Goal: Transaction & Acquisition: Subscribe to service/newsletter

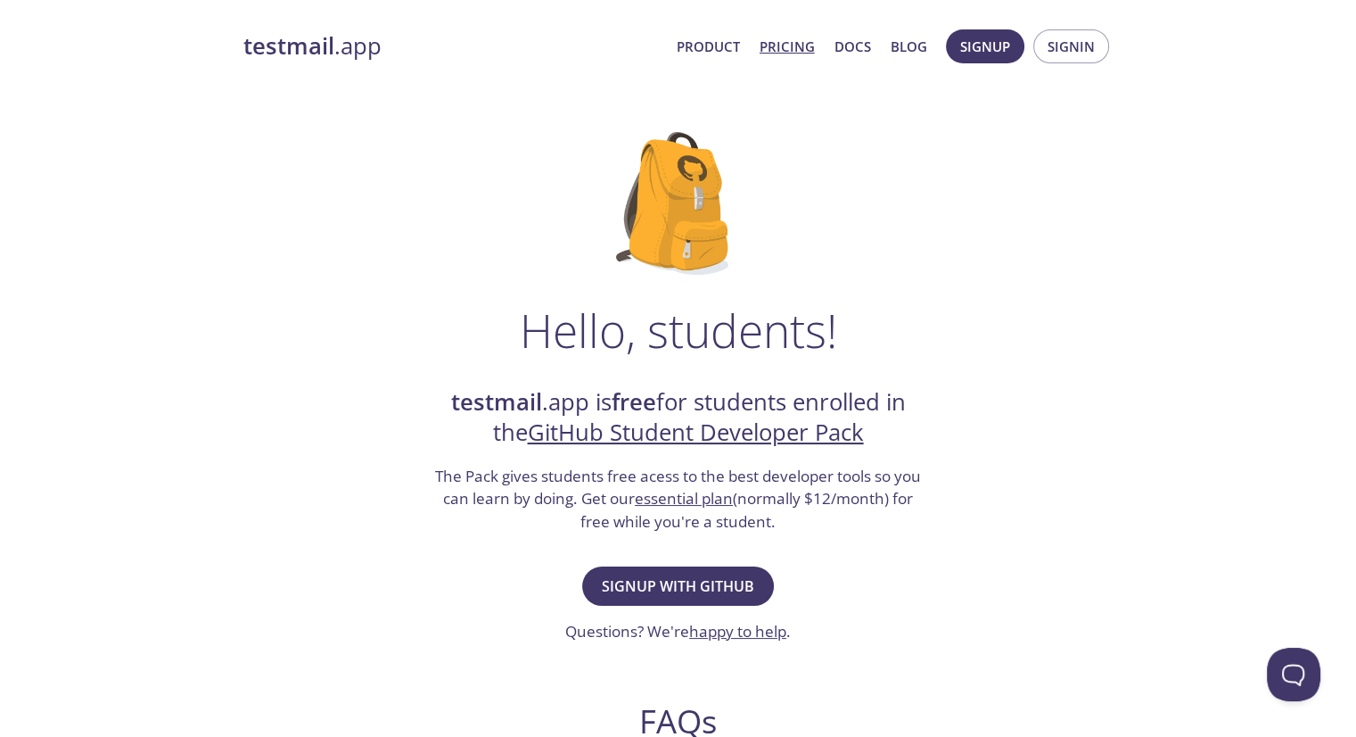
click at [774, 46] on link "Pricing" at bounding box center [787, 46] width 55 height 23
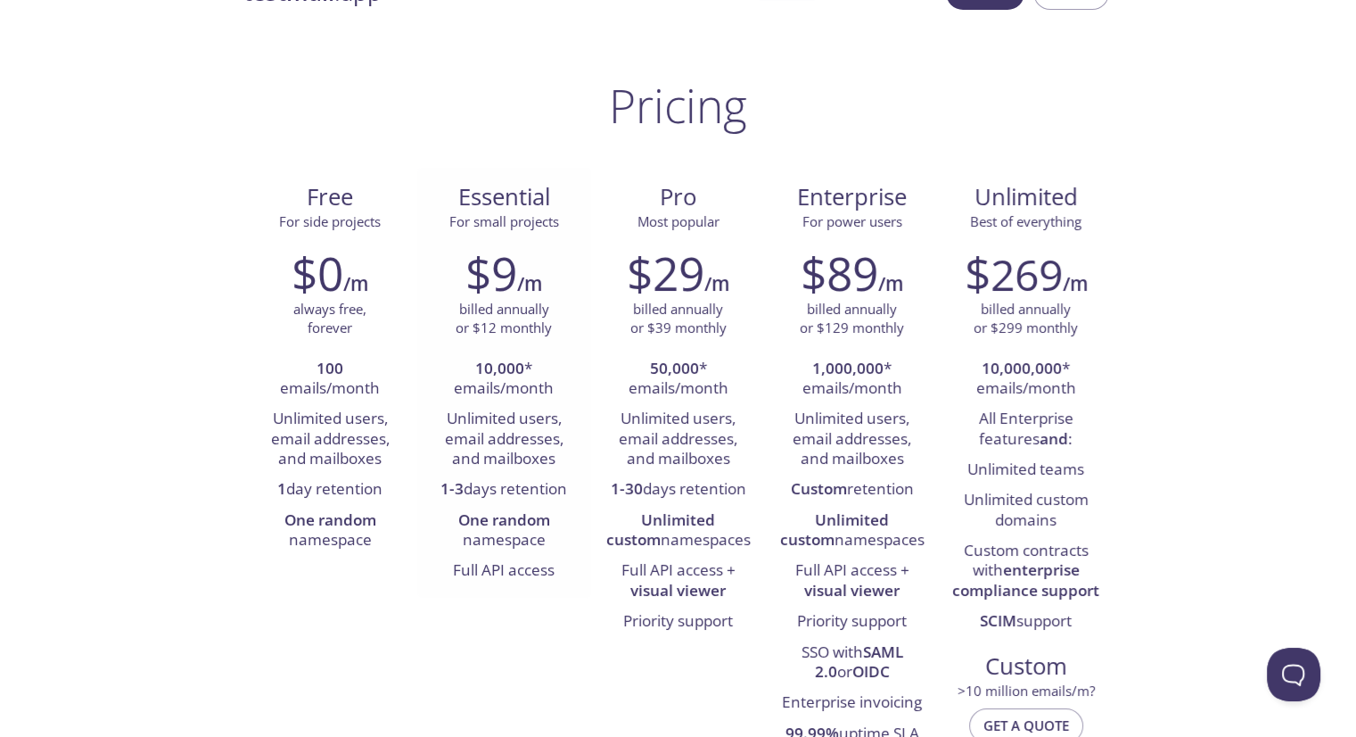
scroll to position [53, 0]
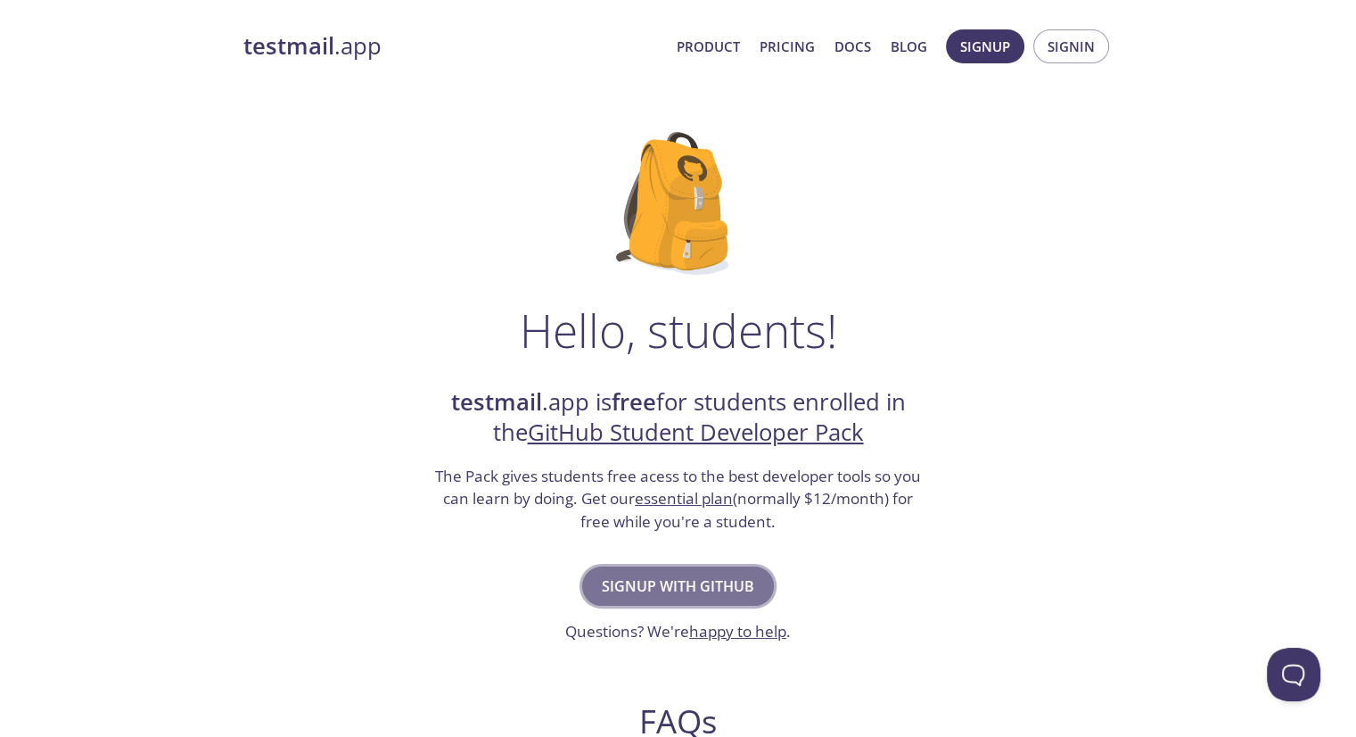
click at [669, 587] on span "Signup with GitHub" at bounding box center [678, 585] width 152 height 25
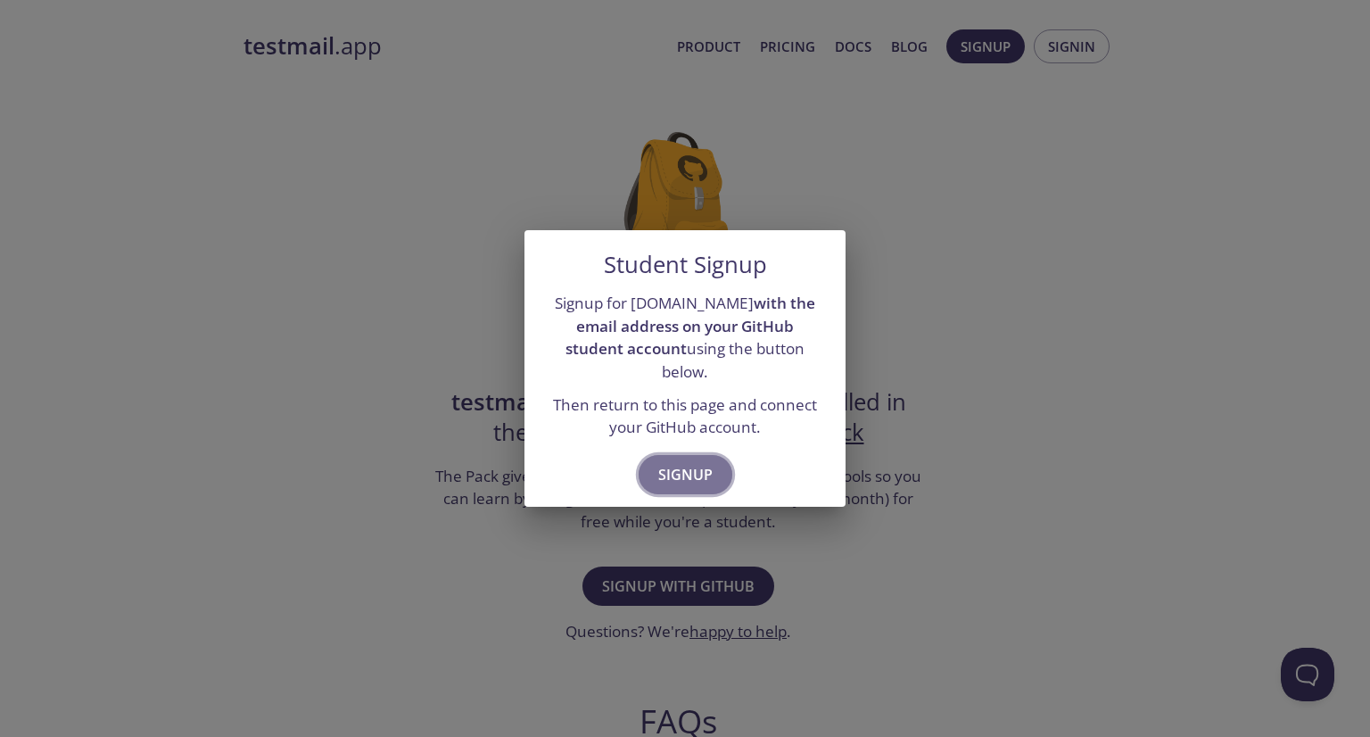
click at [685, 462] on span "Signup" at bounding box center [685, 474] width 54 height 25
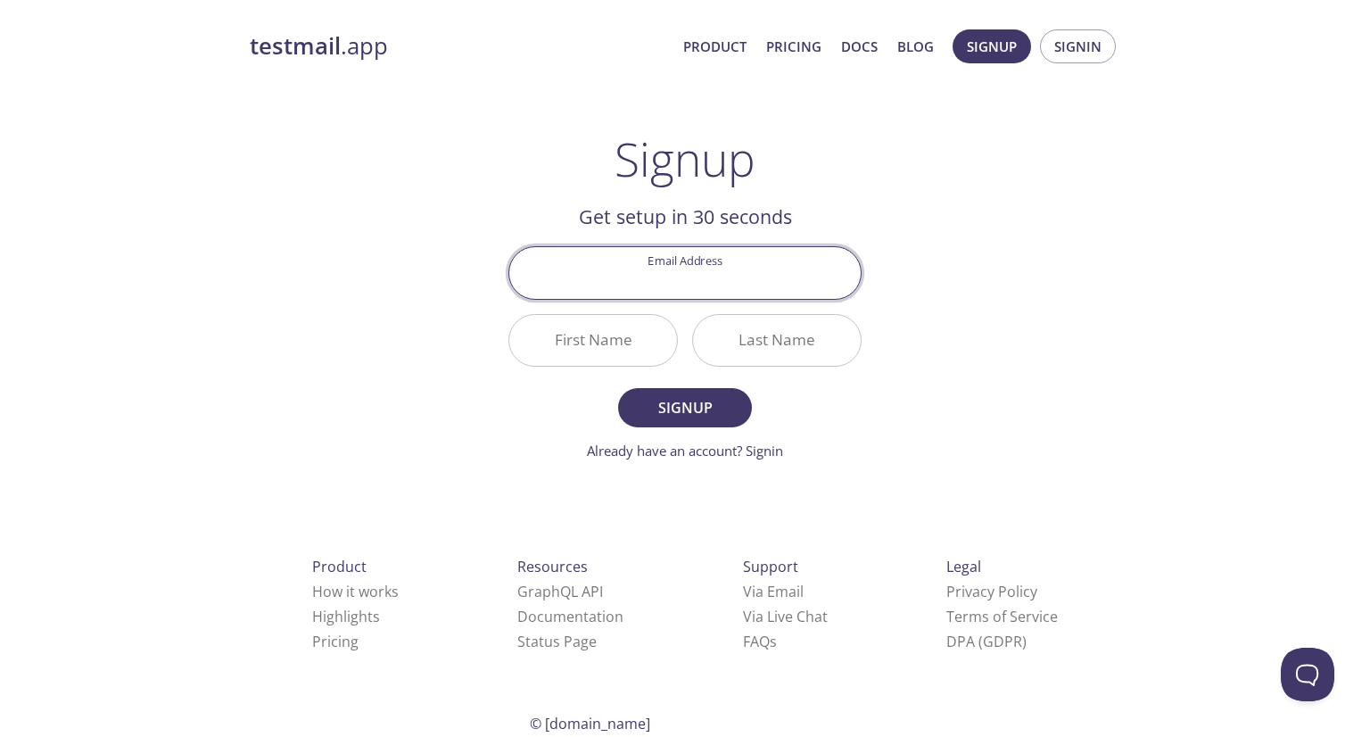
click at [710, 286] on input "Email Address" at bounding box center [684, 272] width 351 height 51
type input "[EMAIL_ADDRESS][DOMAIN_NAME]"
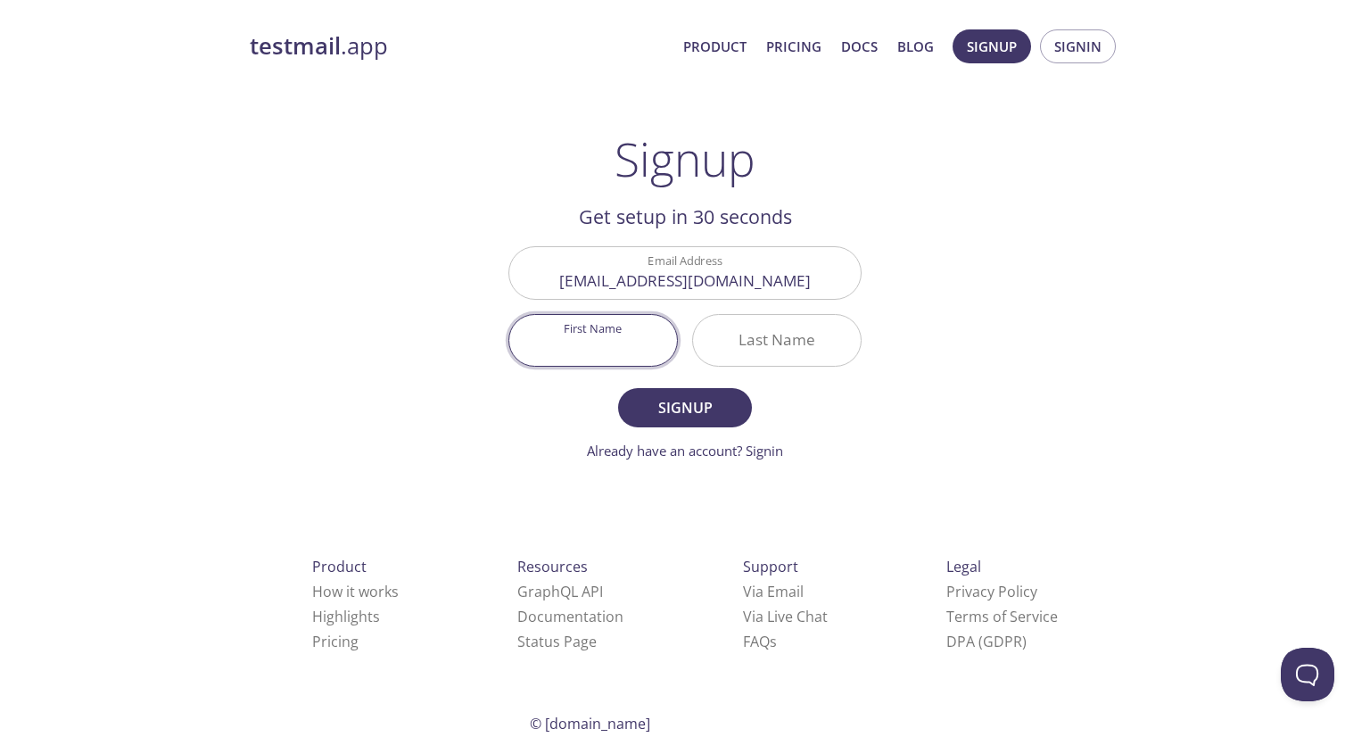
click at [589, 337] on input "First Name" at bounding box center [593, 340] width 168 height 51
type input "Lert"
click at [765, 344] on input "Last Name" at bounding box center [777, 340] width 168 height 51
type input "[PERSON_NAME]"
click at [700, 399] on span "Signup" at bounding box center [685, 407] width 95 height 25
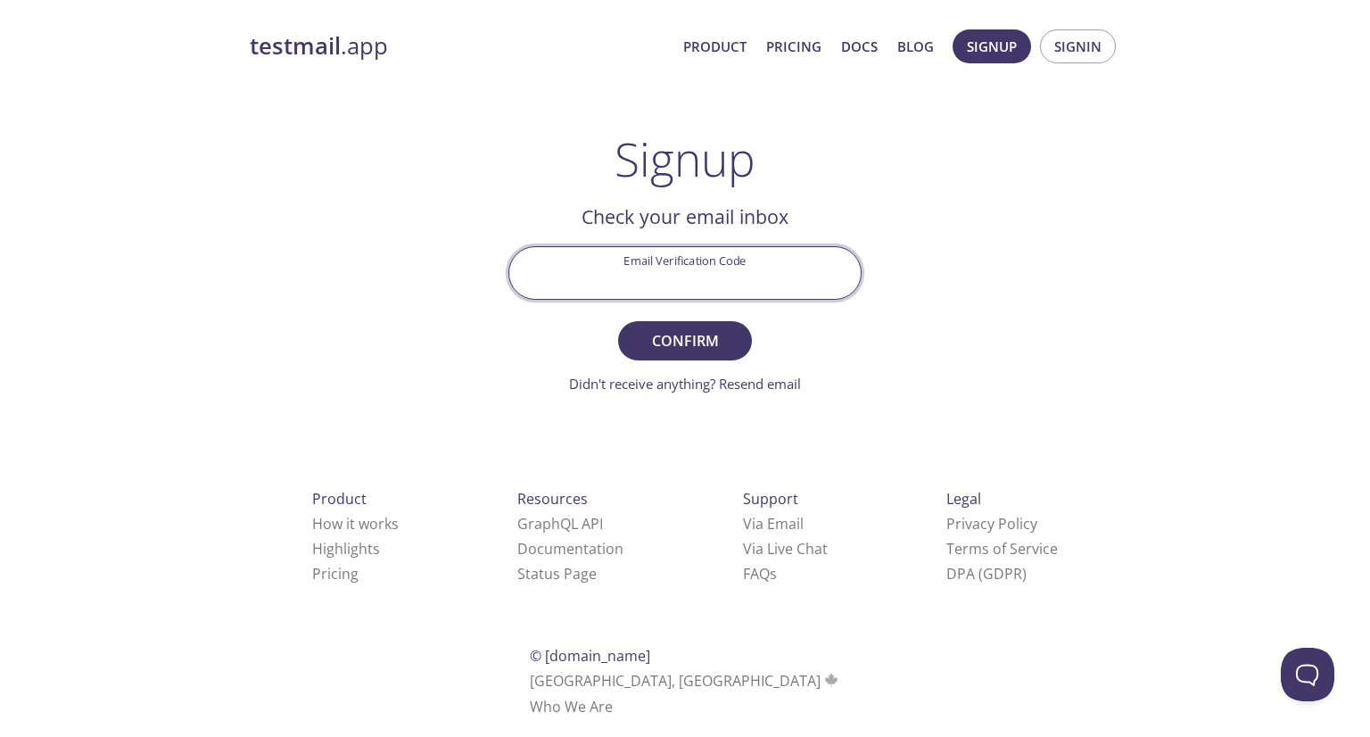
click at [625, 272] on input "Email Verification Code" at bounding box center [684, 272] width 351 height 51
paste input "SLZXVN2"
type input "SLZXVN2"
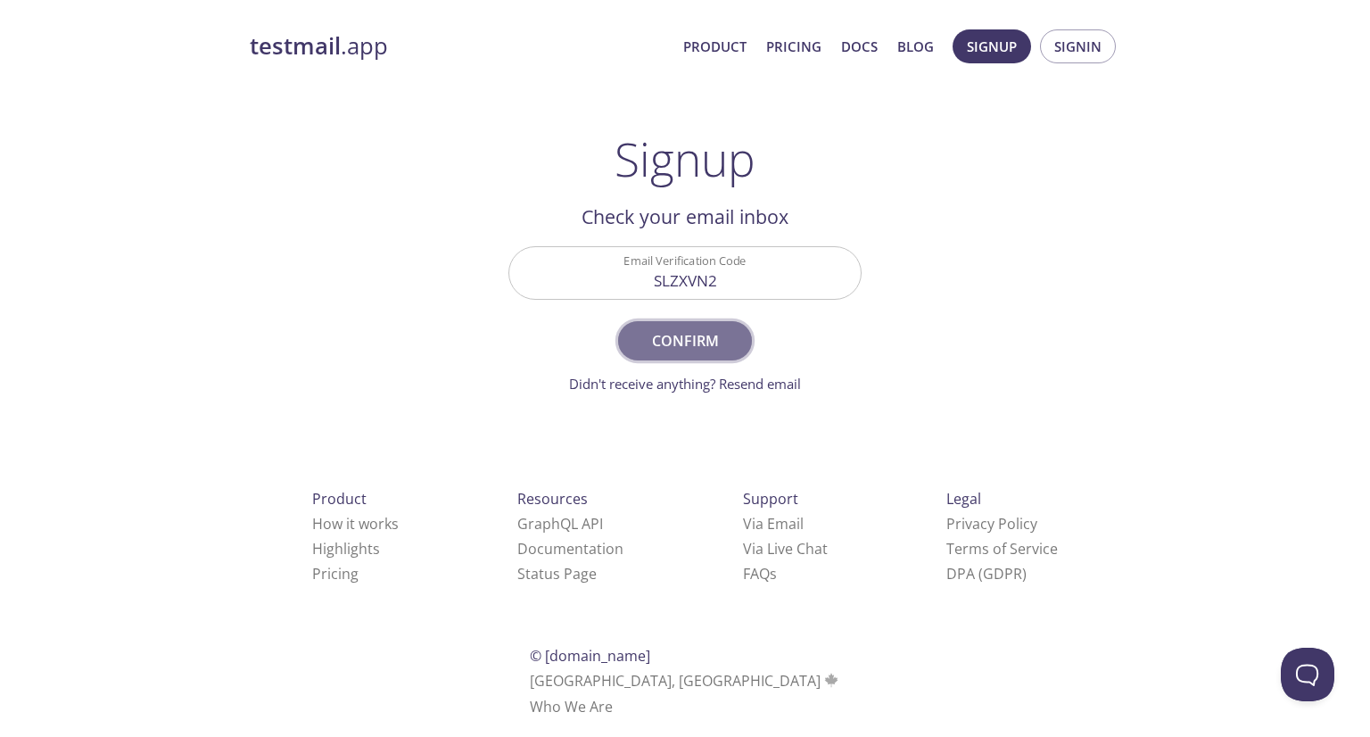
click at [666, 346] on span "Confirm" at bounding box center [685, 340] width 95 height 25
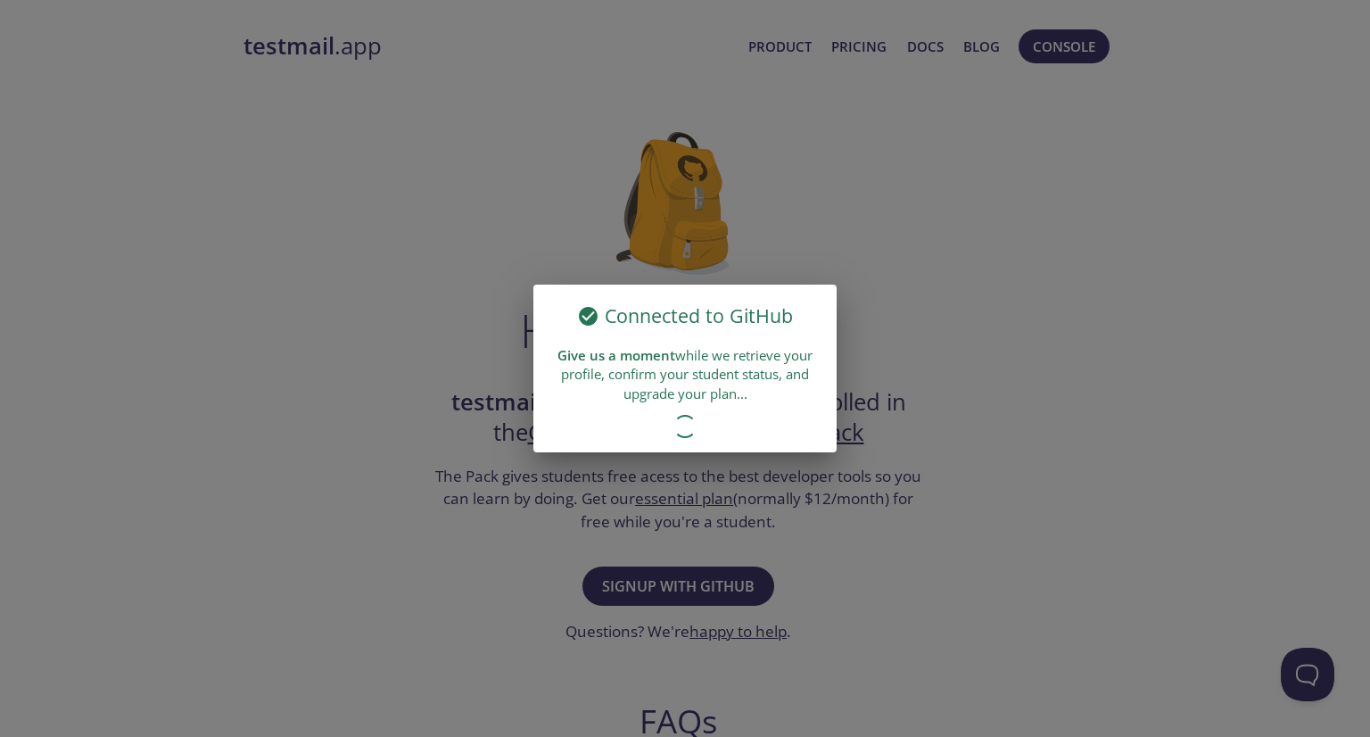
drag, startPoint x: 0, startPoint y: 0, endPoint x: 813, endPoint y: 111, distance: 820.7
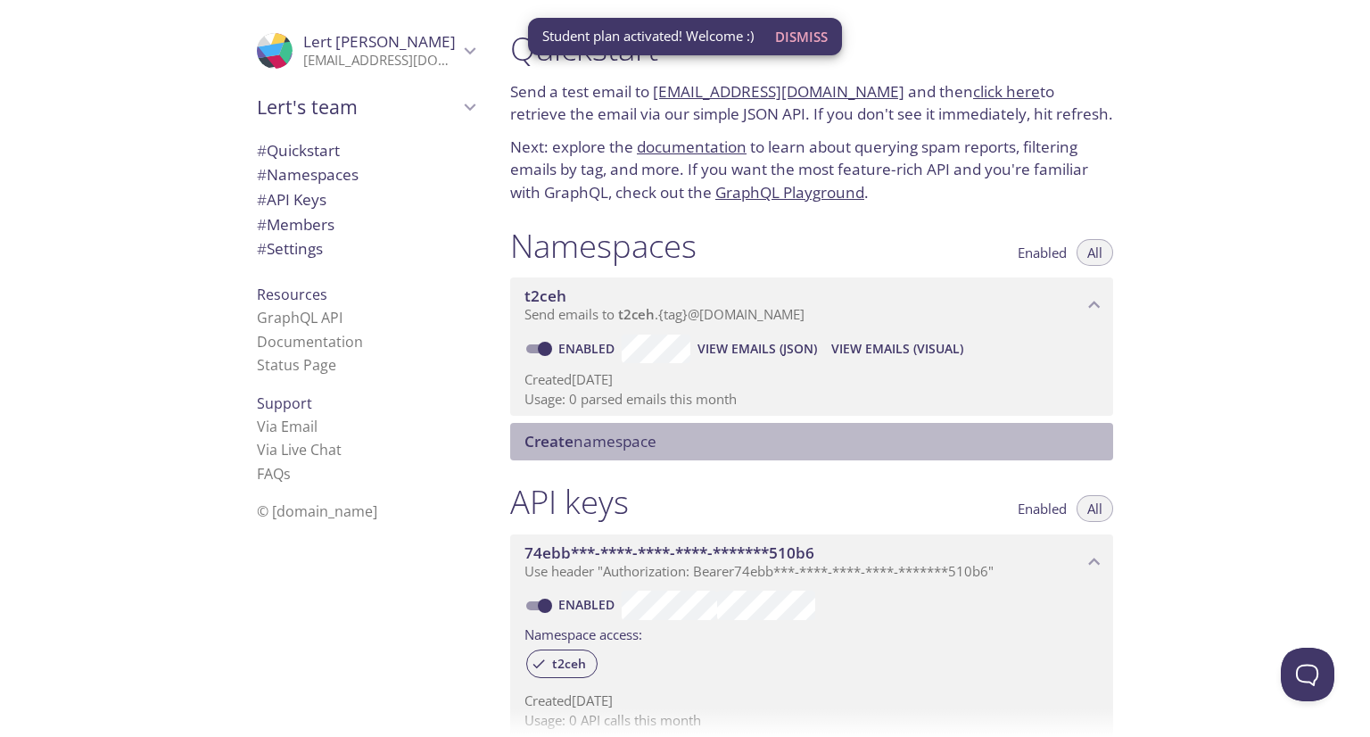
drag, startPoint x: 813, startPoint y: 111, endPoint x: 716, endPoint y: 458, distance: 361.1
click at [716, 458] on div "Create namespace" at bounding box center [811, 441] width 603 height 37
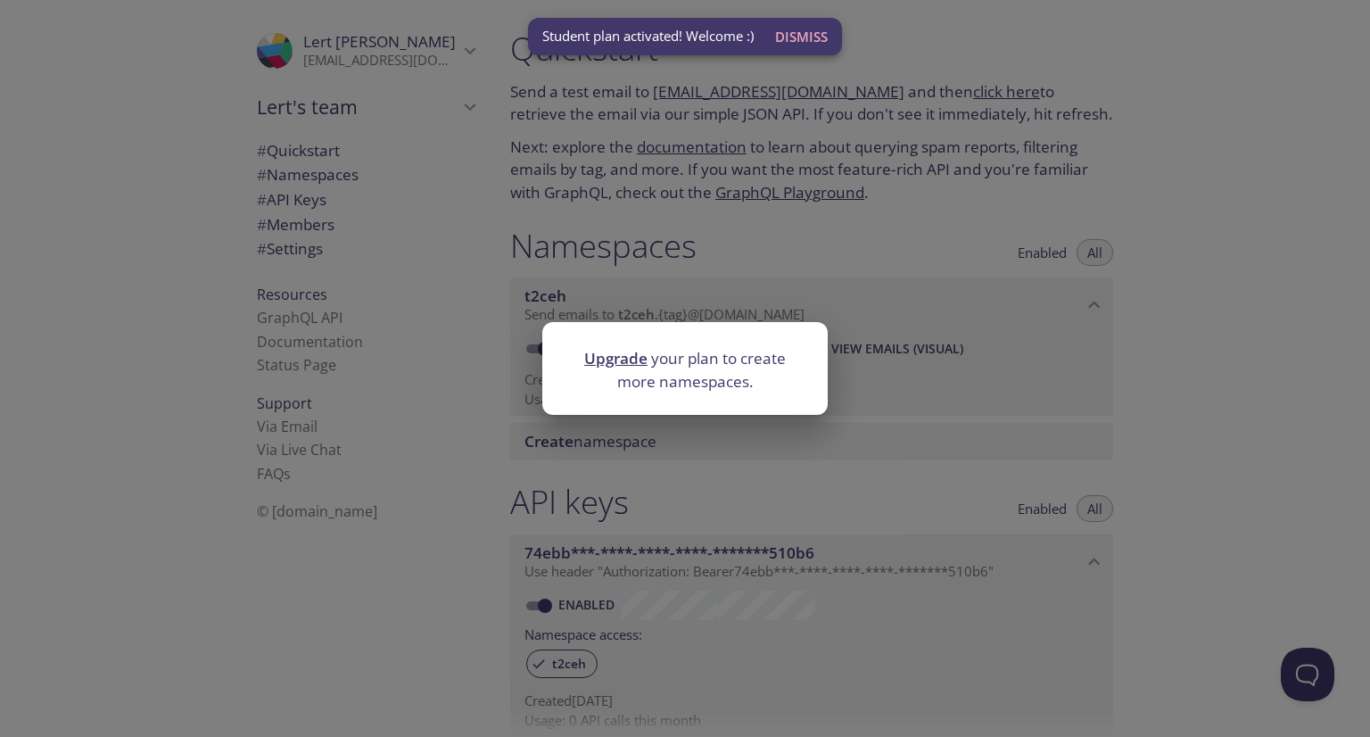
click at [761, 465] on div "Upgrade your plan to create more namespaces." at bounding box center [685, 368] width 1370 height 737
